Goal: Check status

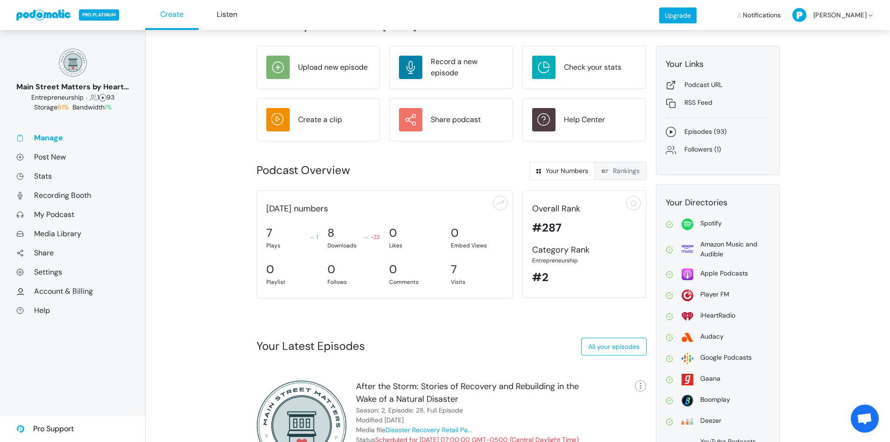
scroll to position [23, 0]
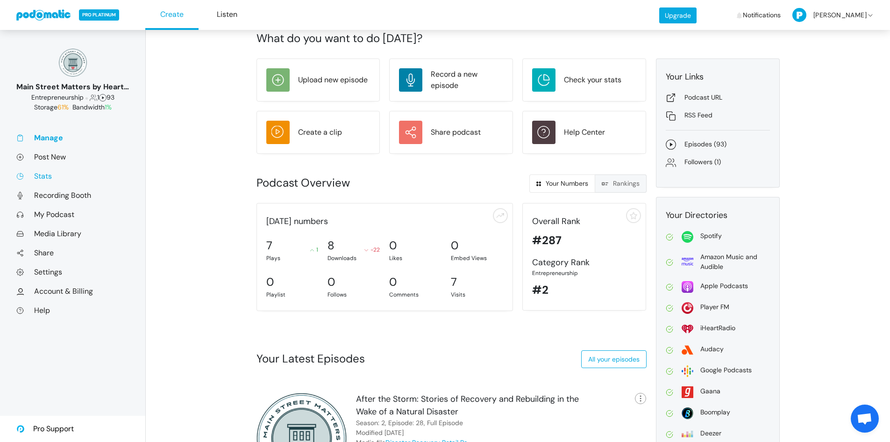
click at [42, 177] on link "Stats" at bounding box center [72, 176] width 113 height 10
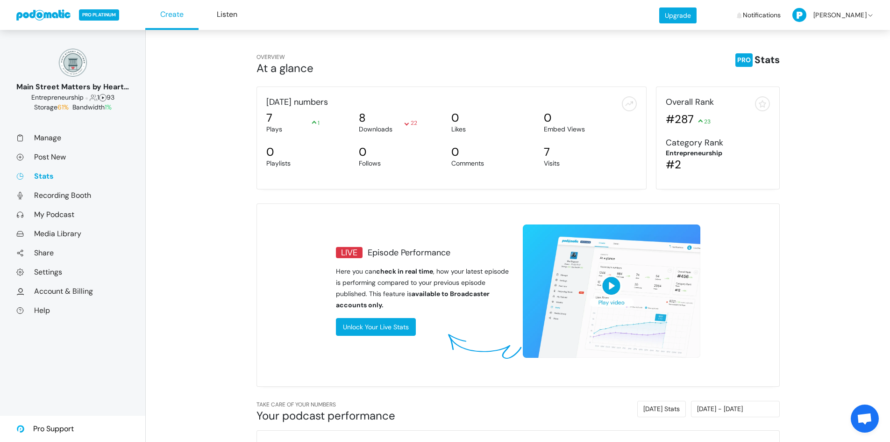
scroll to position [176, 256]
click at [724, 408] on input "[DATE] - [DATE]" at bounding box center [735, 409] width 89 height 16
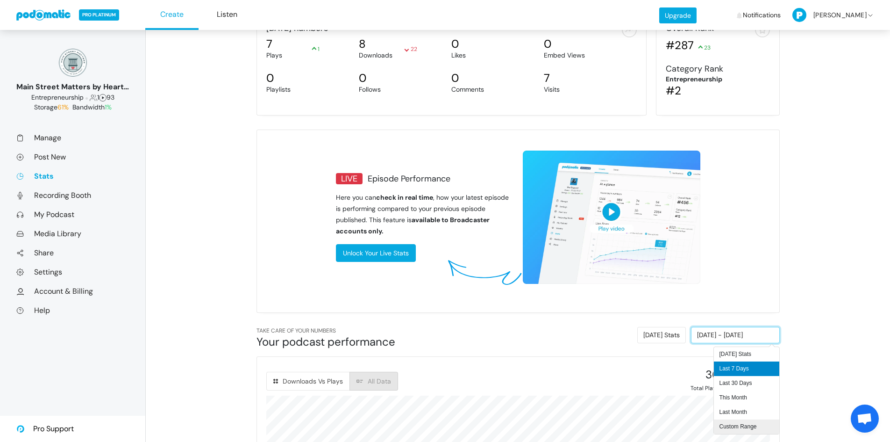
scroll to position [82, 0]
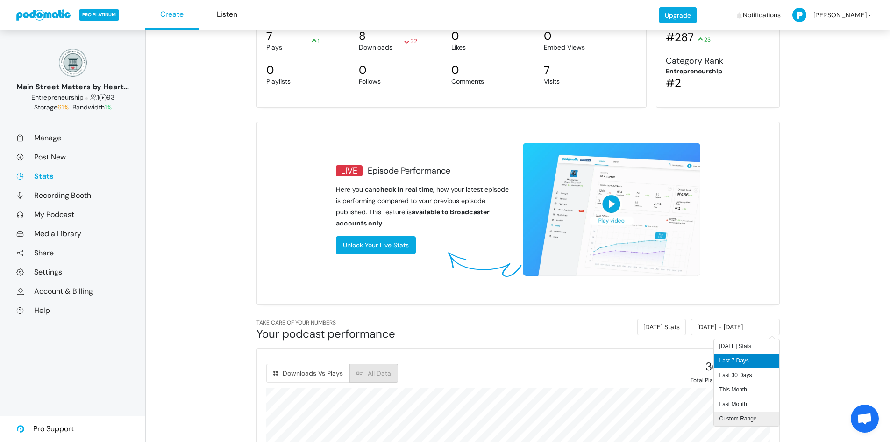
click at [760, 421] on li "Custom Range" at bounding box center [746, 418] width 65 height 14
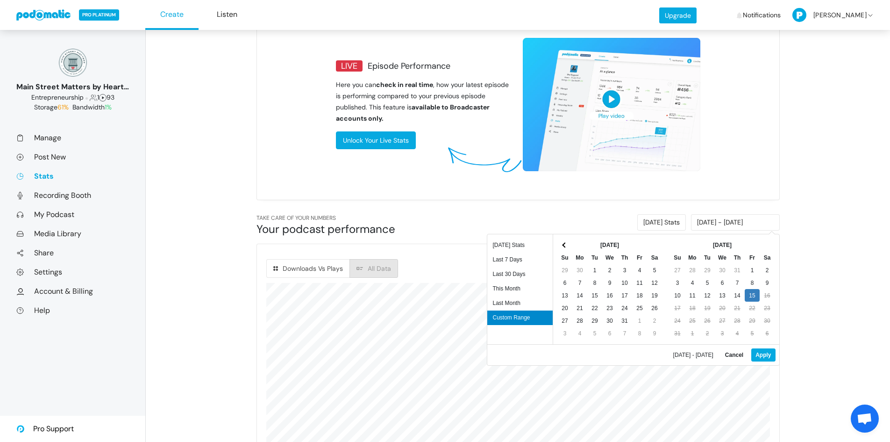
scroll to position [187, 0]
click at [767, 357] on button "Apply" at bounding box center [764, 354] width 24 height 13
type input "[DATE] - [DATE]"
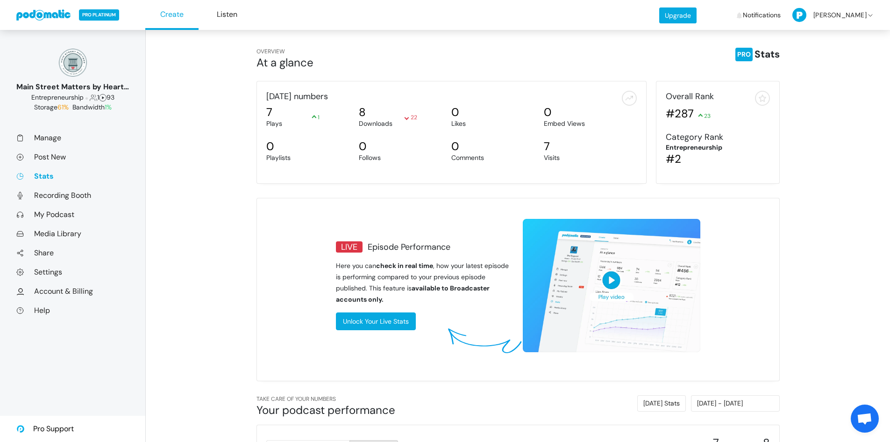
scroll to position [0, 0]
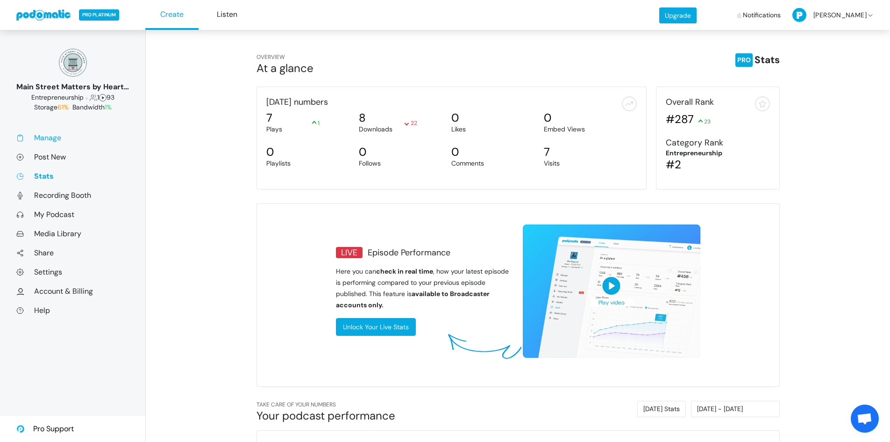
click at [51, 139] on link "Manage" at bounding box center [72, 138] width 113 height 10
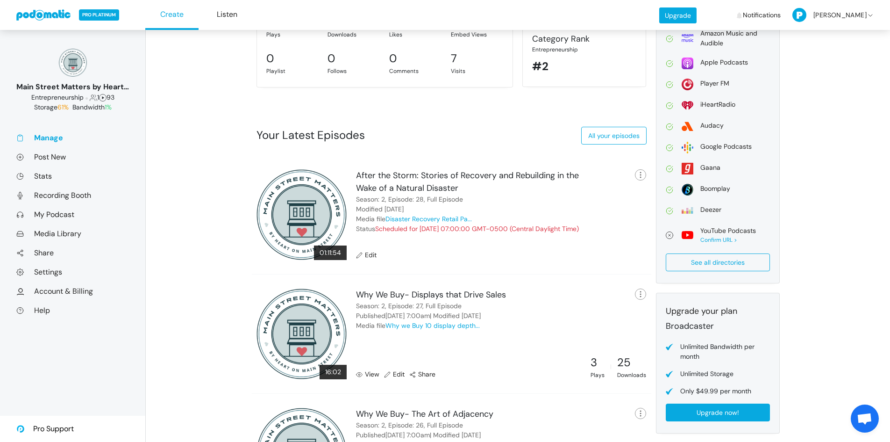
scroll to position [292, 0]
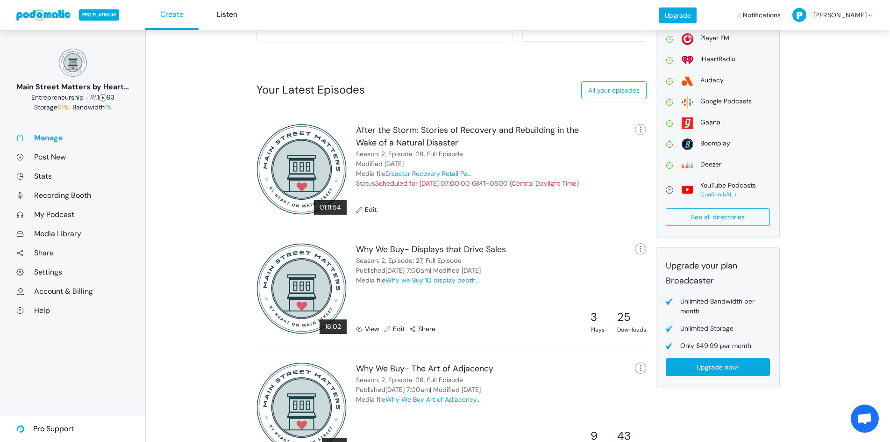
click at [57, 11] on link at bounding box center [43, 14] width 55 height 11
